Goal: Task Accomplishment & Management: Complete application form

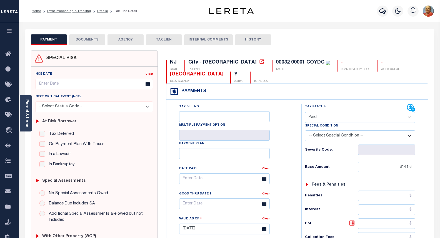
select select "PYD"
click at [384, 10] on icon "button" at bounding box center [382, 11] width 7 height 7
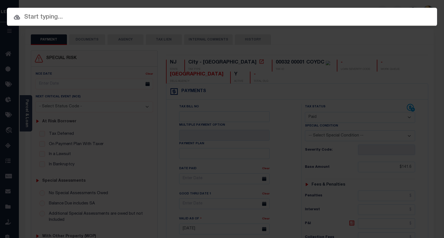
click at [59, 20] on input "text" at bounding box center [222, 17] width 430 height 10
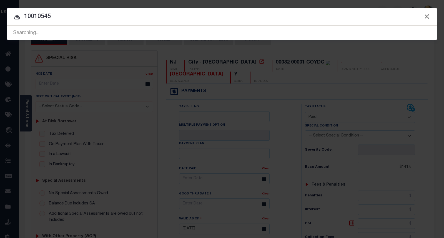
type input "10010545"
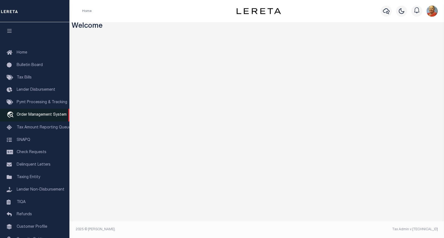
click at [41, 115] on span "Order Management System" at bounding box center [42, 115] width 50 height 4
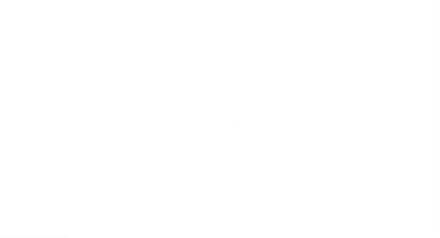
scroll to position [32, 0]
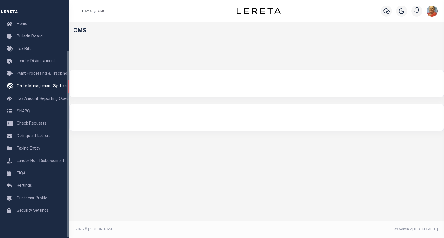
select select "200"
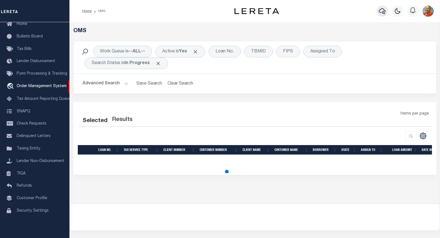
click at [380, 12] on icon "button" at bounding box center [381, 11] width 7 height 7
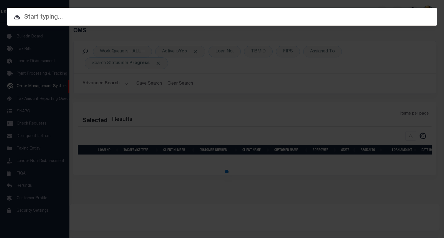
click at [50, 17] on input "text" at bounding box center [222, 17] width 430 height 10
select select "200"
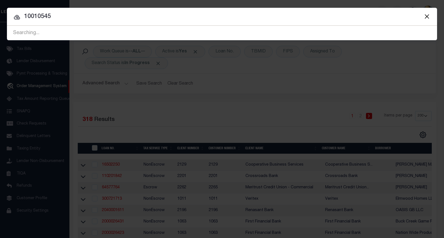
type input "10010545"
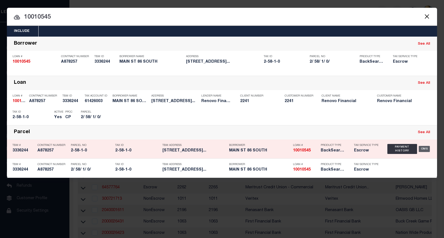
click at [424, 148] on div "OMS" at bounding box center [423, 149] width 11 height 6
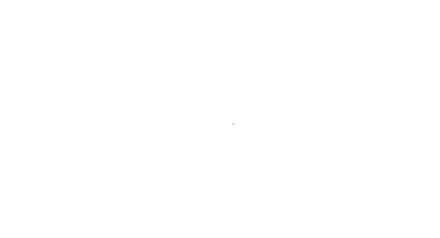
select select "10"
select select "Escrow"
type input "[STREET_ADDRESS]"
type input "2-58-1-0"
type input "NORWALK CT 068543125"
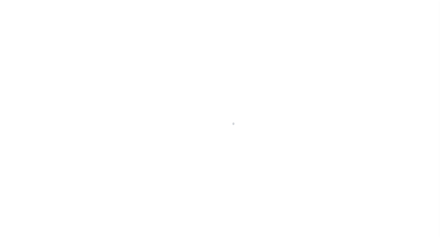
type input "a0kUS0000018Dqj"
type input "CT"
select select
select select "25067"
select select
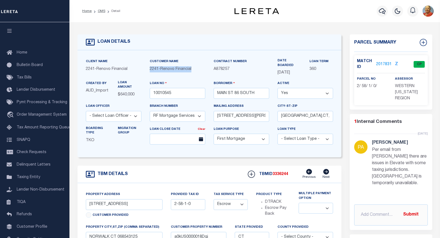
drag, startPoint x: 195, startPoint y: 69, endPoint x: 150, endPoint y: 71, distance: 45.0
click at [150, 71] on div "2241 - Renovo Financial" at bounding box center [177, 69] width 55 height 6
copy span "2241 - Renovo Financial"
click at [235, 75] on div "Contract Number A878257" at bounding box center [241, 70] width 64 height 22
drag, startPoint x: 213, startPoint y: 69, endPoint x: 228, endPoint y: 70, distance: 15.3
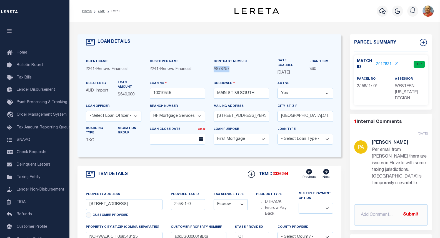
click at [228, 70] on p "A878257" at bounding box center [240, 69] width 55 height 6
copy span "A878257"
click at [387, 64] on link "2017831" at bounding box center [384, 65] width 16 height 6
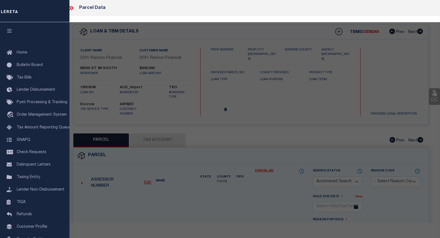
checkbox input "false"
select select "CP"
select select "099"
type input "86 SOUTH MAIN ST LLC"
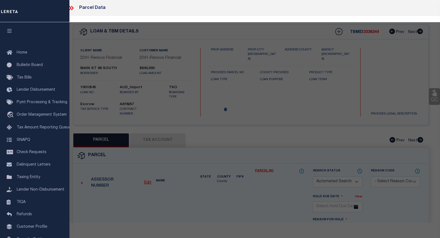
select select "AGW"
select select
type input "86 SOUTH MAIN ST"
checkbox input "false"
type input "NORWALK CT 06854"
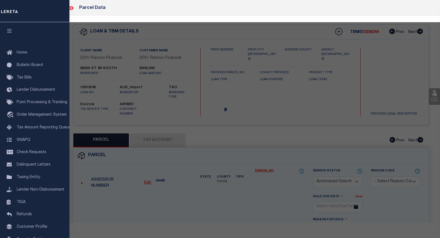
type textarea "Norwalk City is now available. MLC 8/28/2025 Per email from Mandy C. there are …"
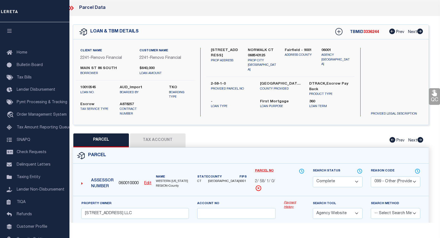
click at [162, 140] on button "Tax Account" at bounding box center [157, 140] width 55 height 14
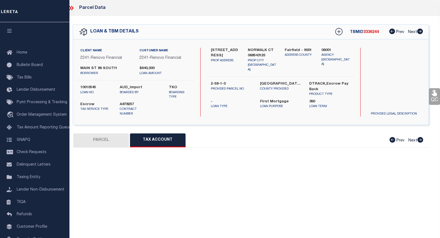
select select "100"
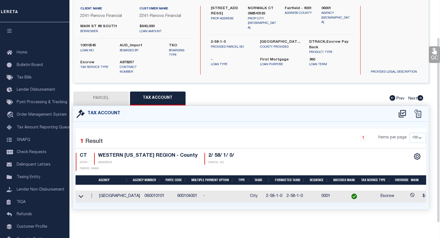
scroll to position [28, 0]
drag, startPoint x: 154, startPoint y: 194, endPoint x: 133, endPoint y: 194, distance: 20.8
click at [142, 194] on td "060010101" at bounding box center [158, 197] width 33 height 12
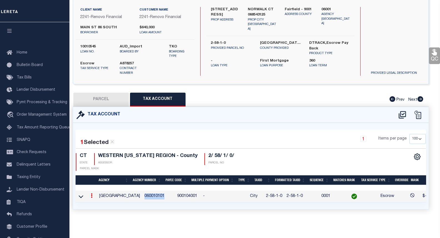
copy td "060010101"
click at [263, 207] on div "1 Selected 1 Result 1 Items per page 10 25 50 100 CT STATE" at bounding box center [250, 166] width 355 height 86
drag, startPoint x: 271, startPoint y: 193, endPoint x: 256, endPoint y: 191, distance: 15.7
click at [264, 193] on td "2-58-1-0" at bounding box center [274, 197] width 21 height 12
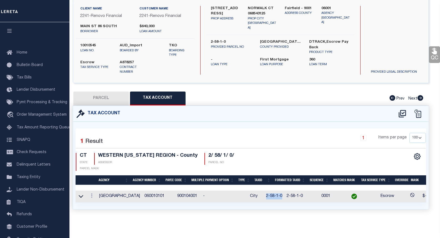
copy td "2-58-1-0"
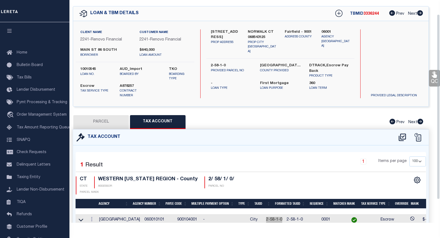
scroll to position [17, 0]
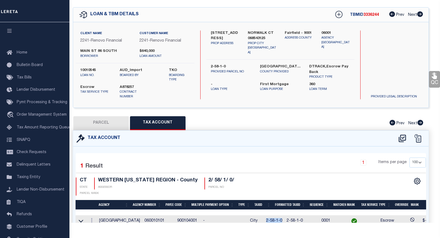
click at [102, 123] on button "PARCEL" at bounding box center [100, 123] width 55 height 14
select select "AS"
select select
checkbox input "false"
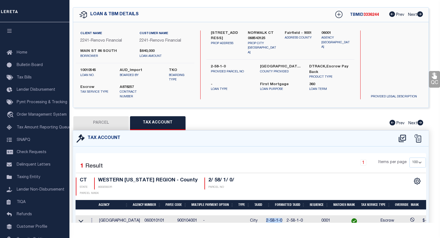
checkbox input "false"
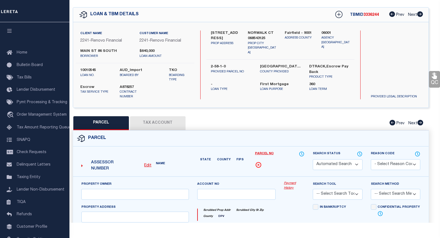
select select "CP"
select select "099"
type input "86 SOUTH MAIN ST LLC"
select select "AGW"
select select
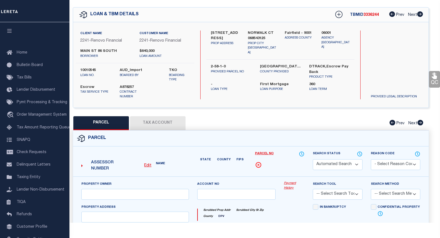
type input "86 SOUTH MAIN ST"
checkbox input "false"
type input "NORWALK CT 06854"
type textarea "Norwalk City is now available. MLC 8/28/2025 Per email from Mandy C. there are …"
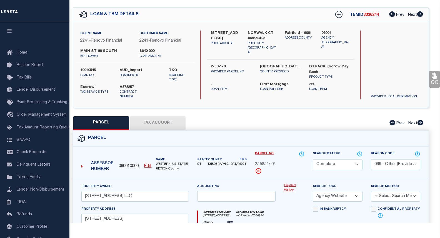
click at [292, 190] on link "Payment History" at bounding box center [294, 187] width 21 height 9
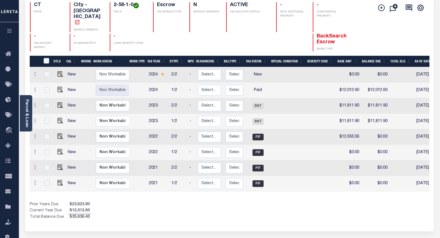
scroll to position [55, 0]
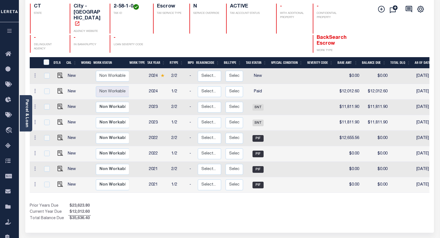
click at [135, 84] on td at bounding box center [138, 92] width 18 height 16
checkbox input "true"
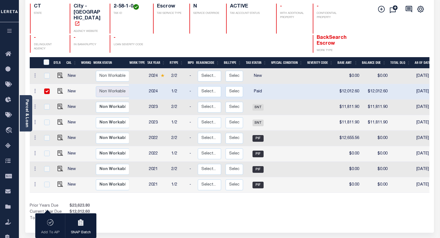
scroll to position [0, 0]
click at [58, 88] on img "" at bounding box center [60, 91] width 6 height 6
checkbox input "false"
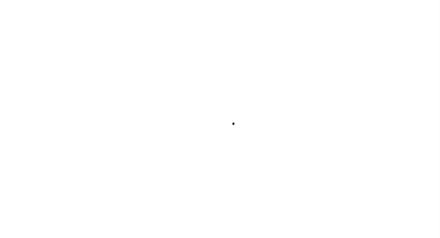
checkbox input "false"
type textarea "CAS-44967 2024//1st dlq Base $12,012.60 P/I $540.57-Lereta Responsibility Total…"
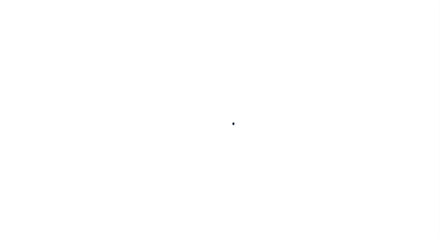
type input "[DATE]"
select select "PYD"
type input "$12,012.6"
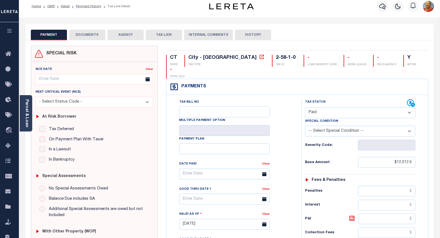
scroll to position [4, 0]
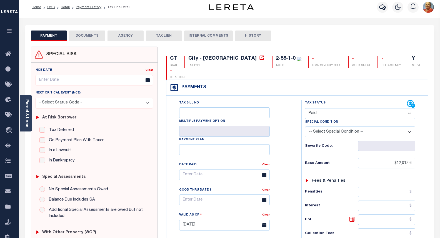
click at [196, 36] on button "INTERNAL COMMENTS" at bounding box center [208, 36] width 49 height 11
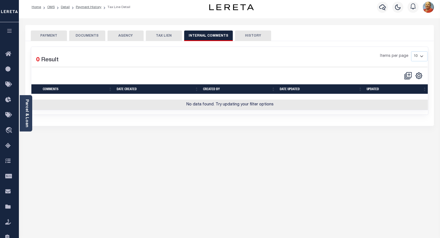
click at [249, 34] on button "HISTORY" at bounding box center [253, 36] width 36 height 11
select select "50"
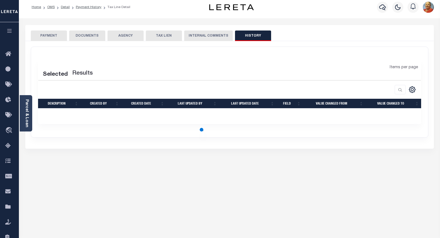
select select "50"
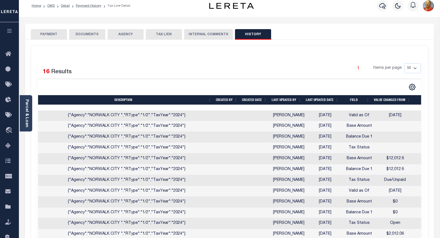
scroll to position [0, 0]
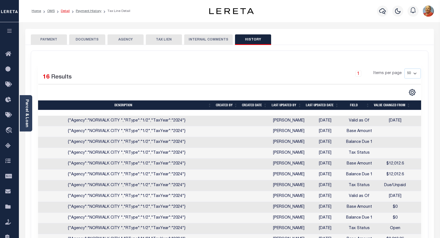
click at [67, 11] on link "Detail" at bounding box center [65, 10] width 9 height 3
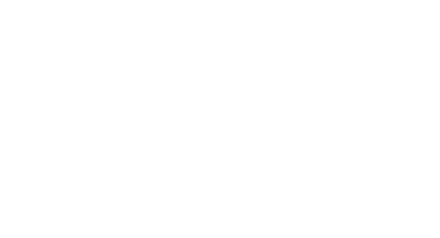
select select "10"
select select "Escrow"
type input "[STREET_ADDRESS]"
type input "2-58-1-0"
type input "NORWALK CT 068543125"
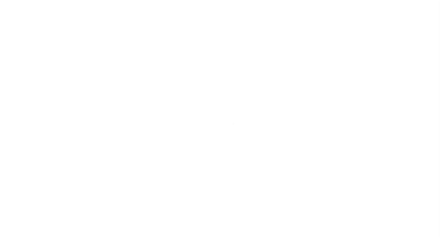
type input "a0kUS0000018Dqj"
type input "CT"
select select
select select "25067"
select select
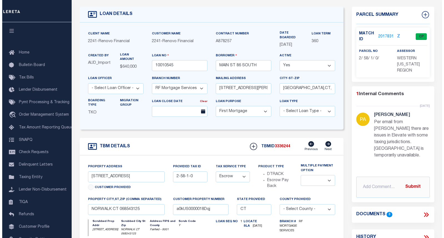
scroll to position [27, 0]
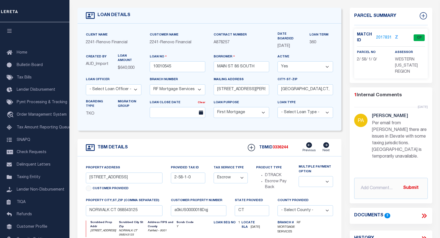
click at [384, 37] on link "2017831" at bounding box center [384, 38] width 16 height 6
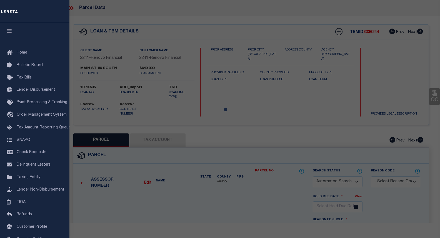
checkbox input "false"
select select "CP"
select select "099"
type input "86 SOUTH MAIN ST LLC"
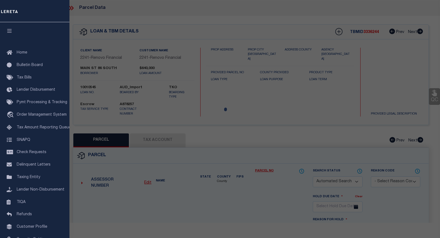
select select "AGW"
select select
type input "86 SOUTH MAIN ST"
checkbox input "false"
type input "NORWALK CT 06854"
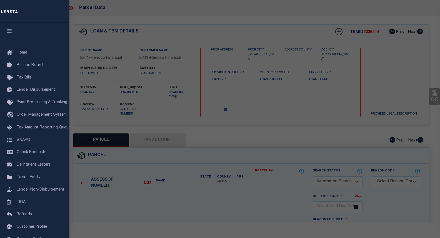
type textarea "[GEOGRAPHIC_DATA] is now available. MLC [DATE] Per email from [PERSON_NAME] the…"
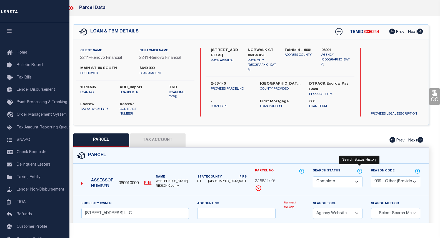
click at [358, 170] on icon at bounding box center [360, 171] width 6 height 6
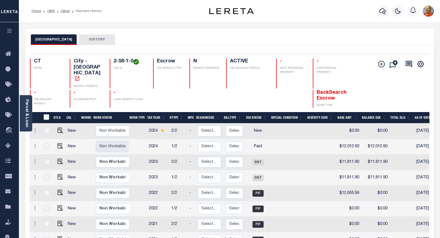
click at [89, 42] on button "HISTORY" at bounding box center [97, 39] width 36 height 11
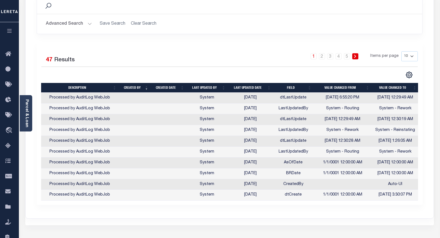
scroll to position [83, 0]
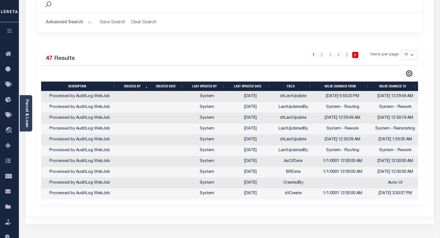
click at [354, 55] on link at bounding box center [355, 55] width 6 height 6
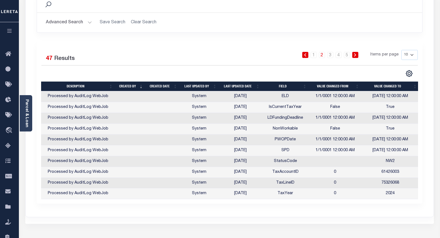
click at [306, 55] on icon at bounding box center [305, 54] width 2 height 3
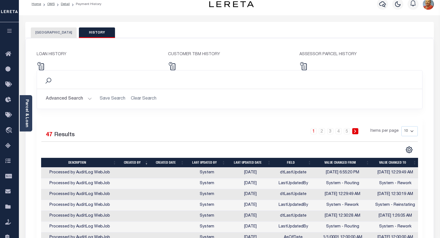
scroll to position [0, 0]
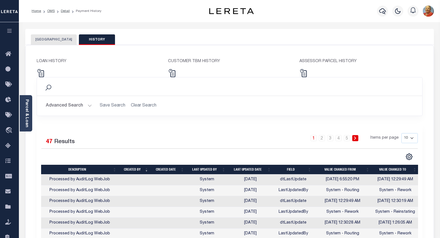
click at [47, 41] on button "NORWALK CITY" at bounding box center [54, 39] width 46 height 11
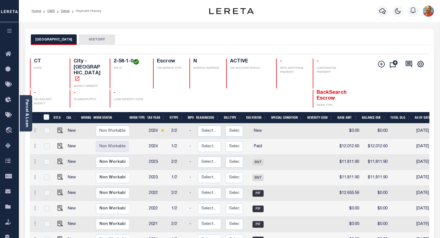
click at [183, 139] on td "1/2" at bounding box center [178, 147] width 18 height 16
checkbox input "true"
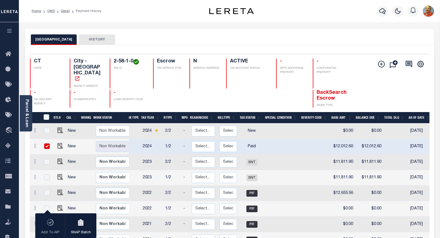
scroll to position [0, 2]
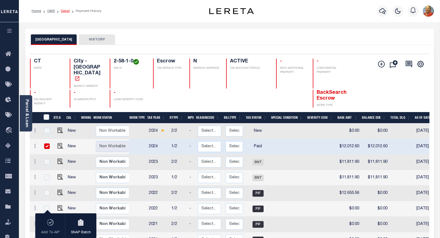
click at [63, 12] on link "Detail" at bounding box center [65, 10] width 9 height 3
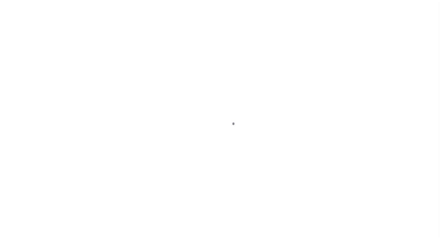
type input "10010545"
type input "MAIN ST 86 SOUTH"
select select
type input "[STREET_ADDRESS][PERSON_NAME]"
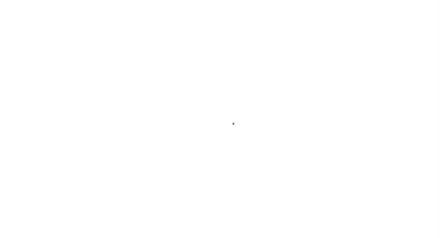
type input "[GEOGRAPHIC_DATA],CT,06851"
select select "10"
select select "Escrow"
select select "25067"
type input "[STREET_ADDRESS]"
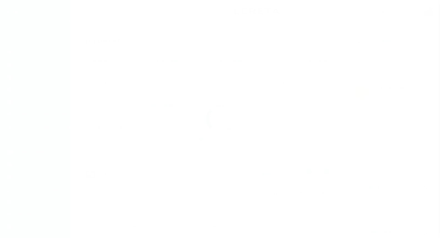
type input "2-58-1-0"
select select
type input "NORWALK CT 068543125"
type input "a0kUS0000018Dqj"
type input "CT"
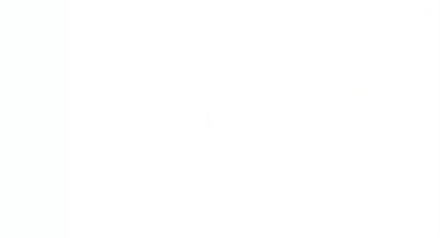
select select
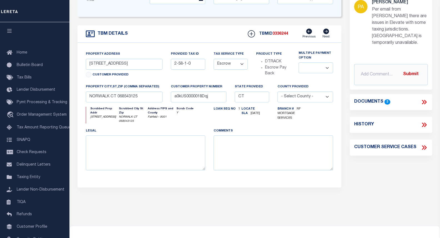
scroll to position [166, 0]
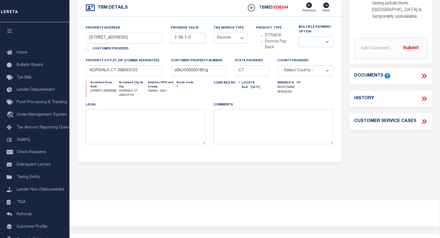
click at [422, 98] on icon at bounding box center [423, 98] width 7 height 7
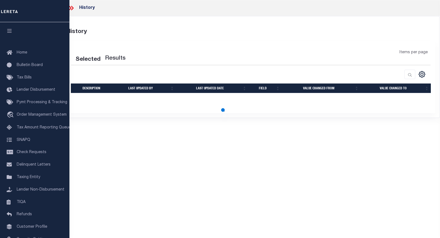
select select "100"
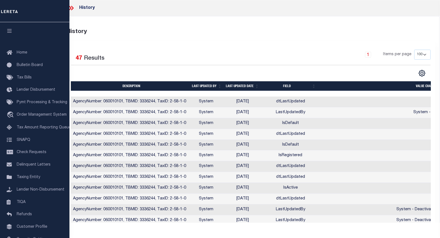
click at [71, 9] on icon at bounding box center [70, 7] width 7 height 7
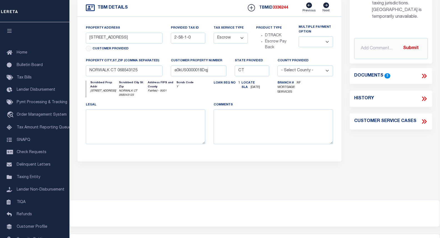
click at [423, 75] on icon at bounding box center [423, 76] width 2 height 4
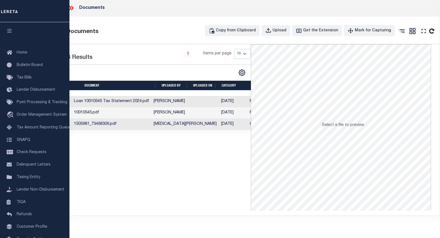
click at [72, 8] on icon at bounding box center [70, 7] width 7 height 7
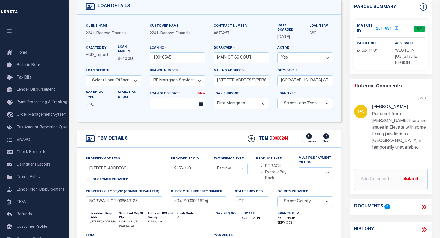
scroll to position [0, 0]
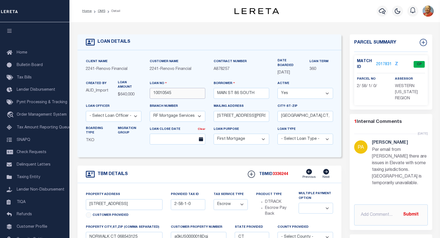
drag, startPoint x: 172, startPoint y: 95, endPoint x: 153, endPoint y: 93, distance: 18.7
click at [153, 93] on input "10010545" at bounding box center [177, 93] width 55 height 11
drag, startPoint x: 257, startPoint y: 94, endPoint x: 216, endPoint y: 94, distance: 40.5
click at [216, 94] on input "MAIN ST 86 SOUTH" at bounding box center [240, 93] width 55 height 11
drag, startPoint x: 165, startPoint y: 93, endPoint x: 152, endPoint y: 94, distance: 13.3
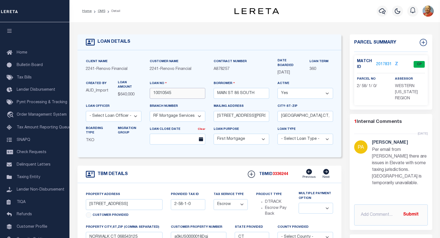
click at [152, 94] on input "10010545" at bounding box center [177, 93] width 55 height 11
